Goal: Obtain resource: Download file/media

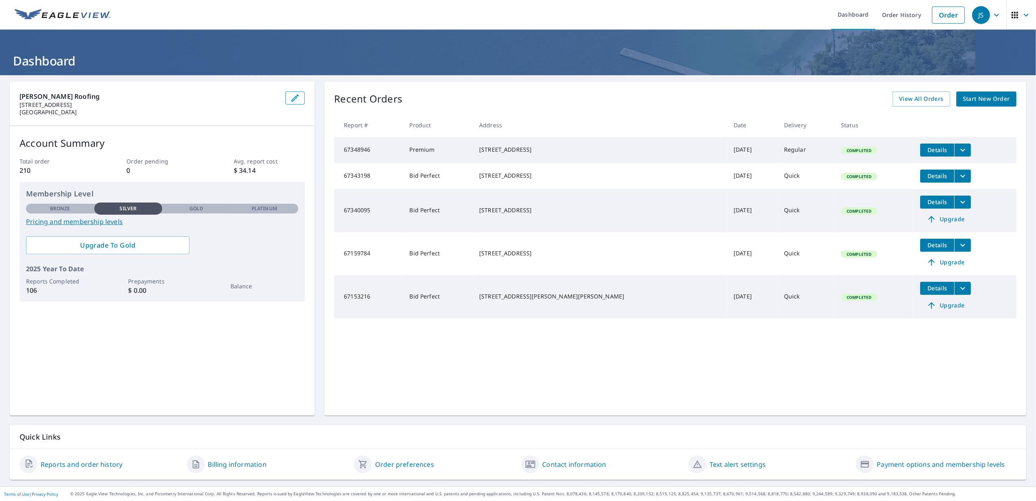
click at [925, 150] on span "Details" at bounding box center [937, 150] width 24 height 8
click at [925, 149] on span "Details" at bounding box center [937, 150] width 24 height 8
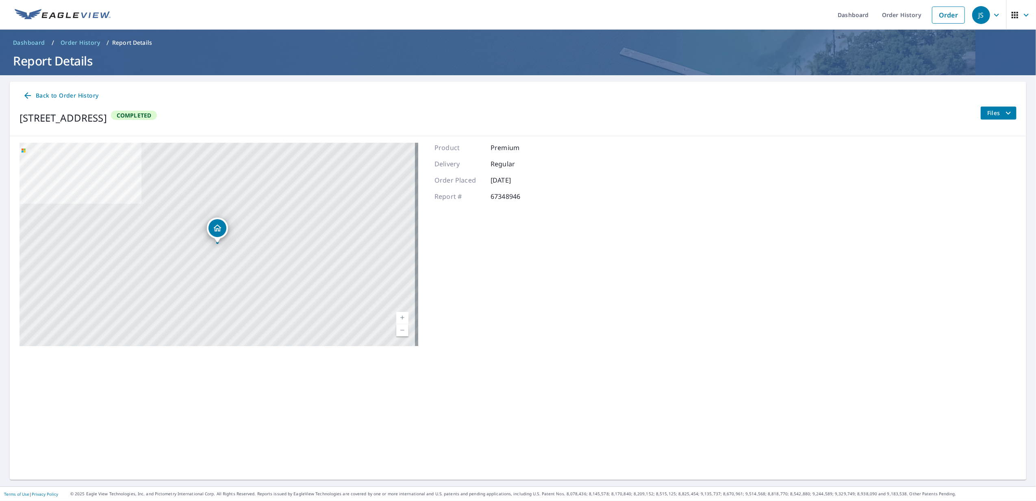
click at [989, 111] on span "Files" at bounding box center [1000, 113] width 26 height 10
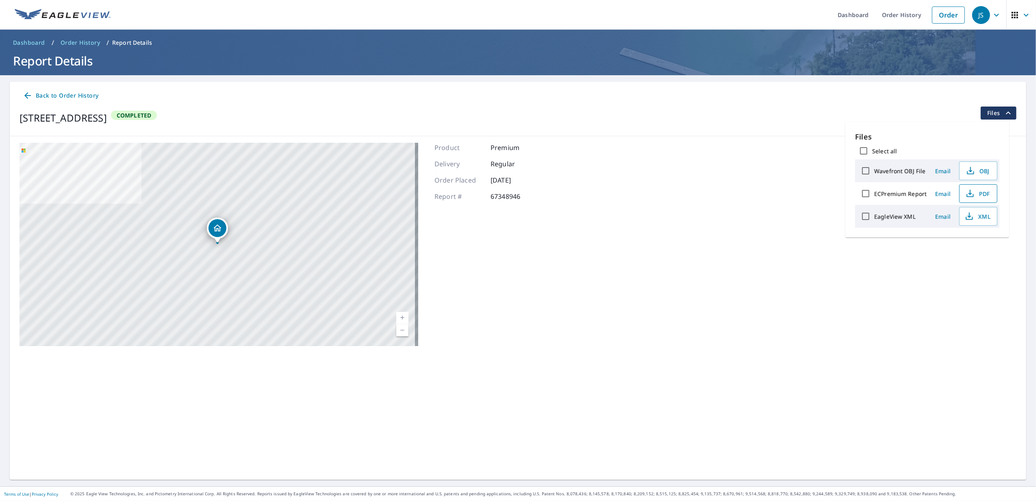
click at [982, 195] on span "PDF" at bounding box center [977, 194] width 26 height 10
